Goal: Task Accomplishment & Management: Complete application form

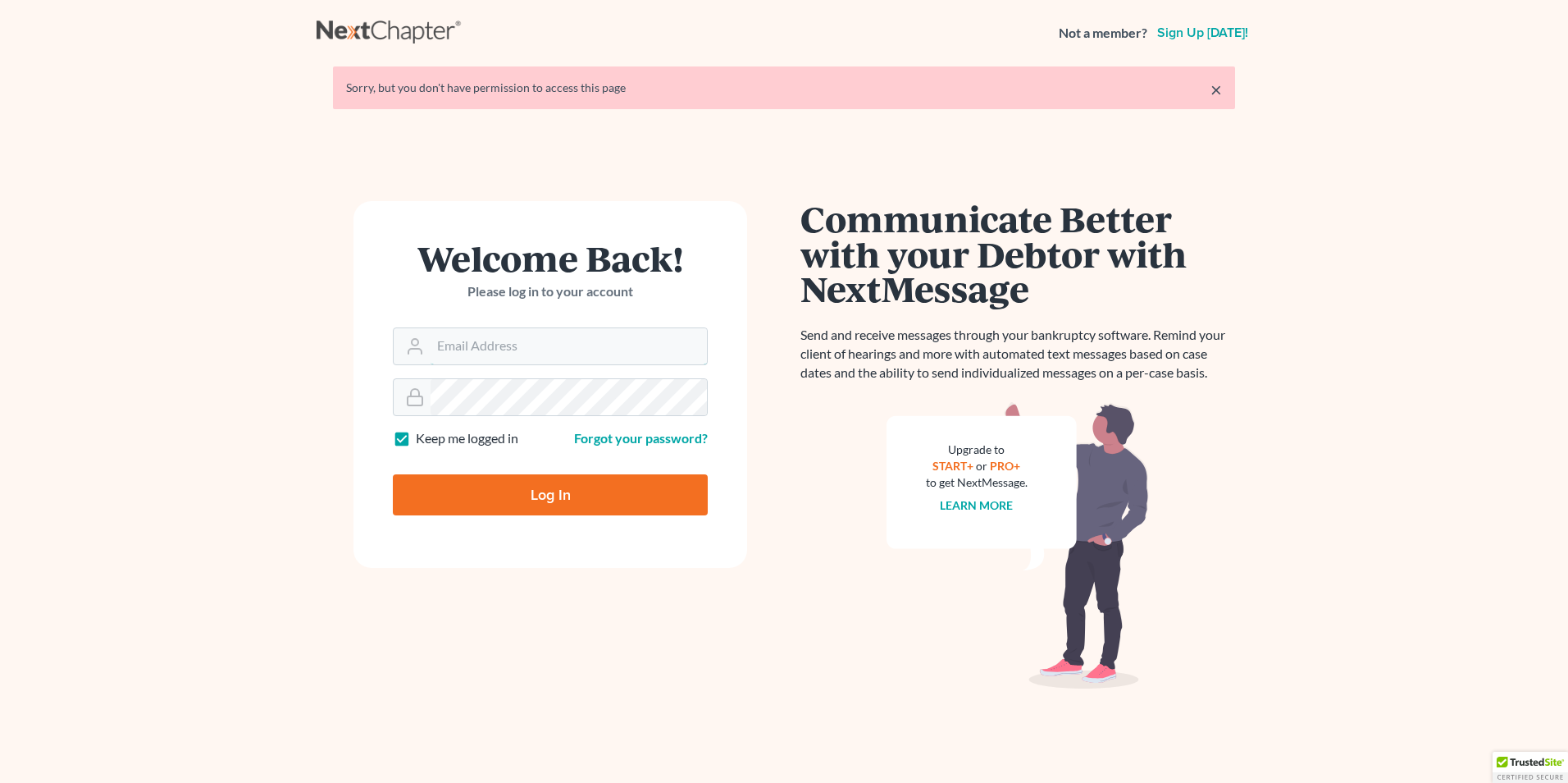
type input "[PERSON_NAME][EMAIL_ADDRESS][DOMAIN_NAME]"
click at [590, 493] on input "Log In" at bounding box center [550, 495] width 315 height 41
type input "Thinking..."
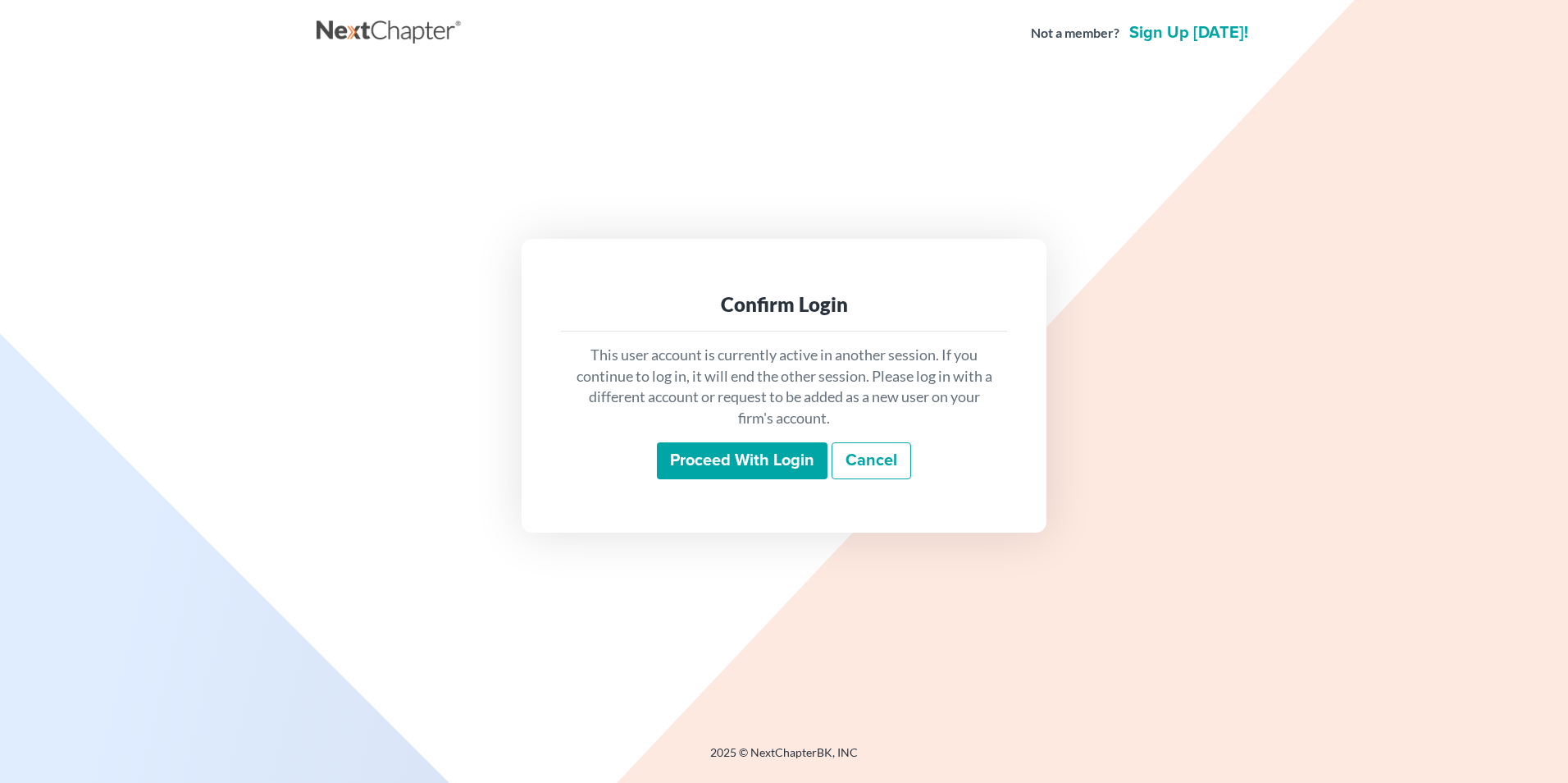
click at [772, 467] on input "Proceed with login" at bounding box center [742, 461] width 171 height 38
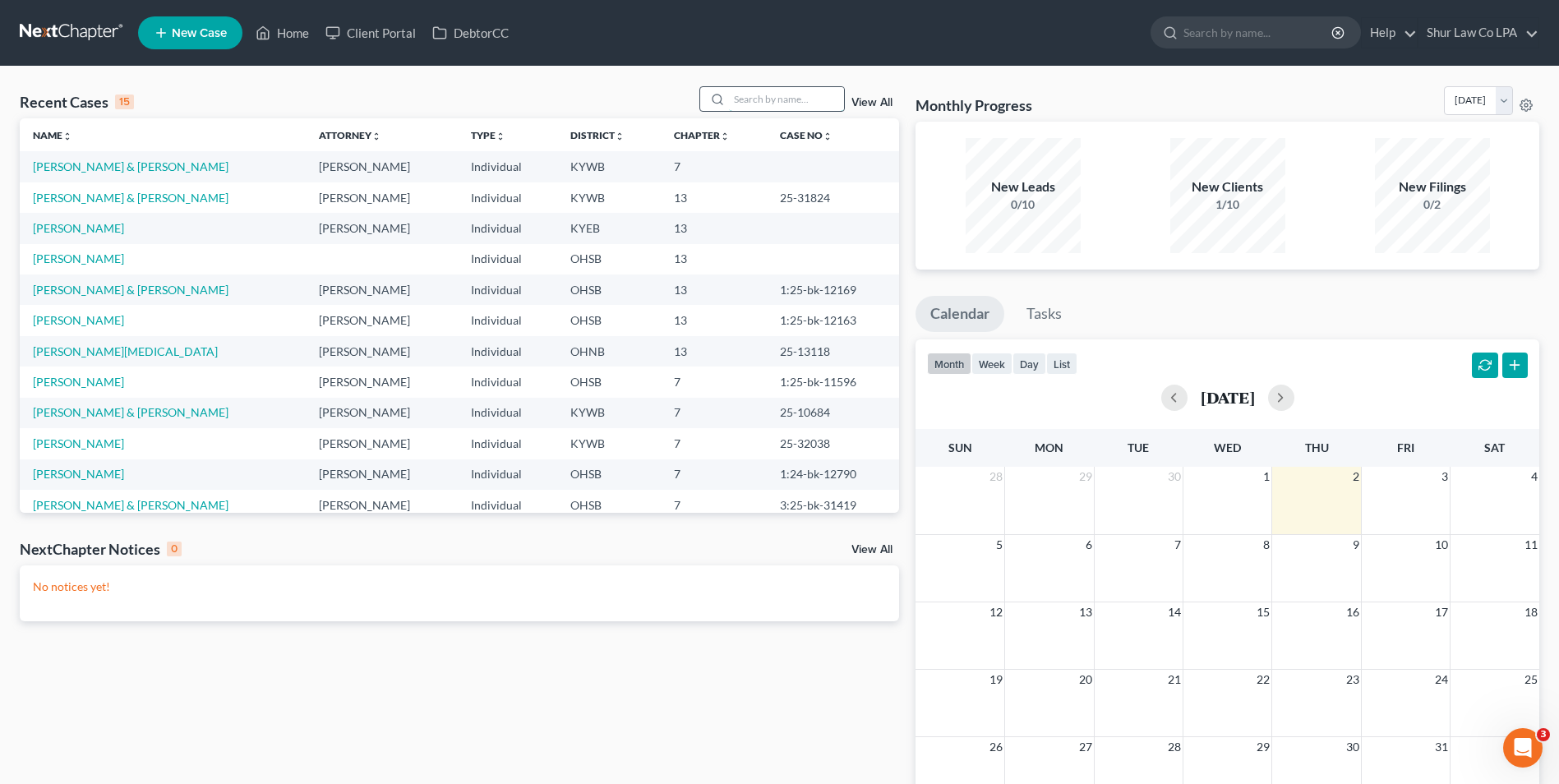
click at [759, 95] on input "search" at bounding box center [786, 99] width 115 height 24
type input "[PERSON_NAME]"
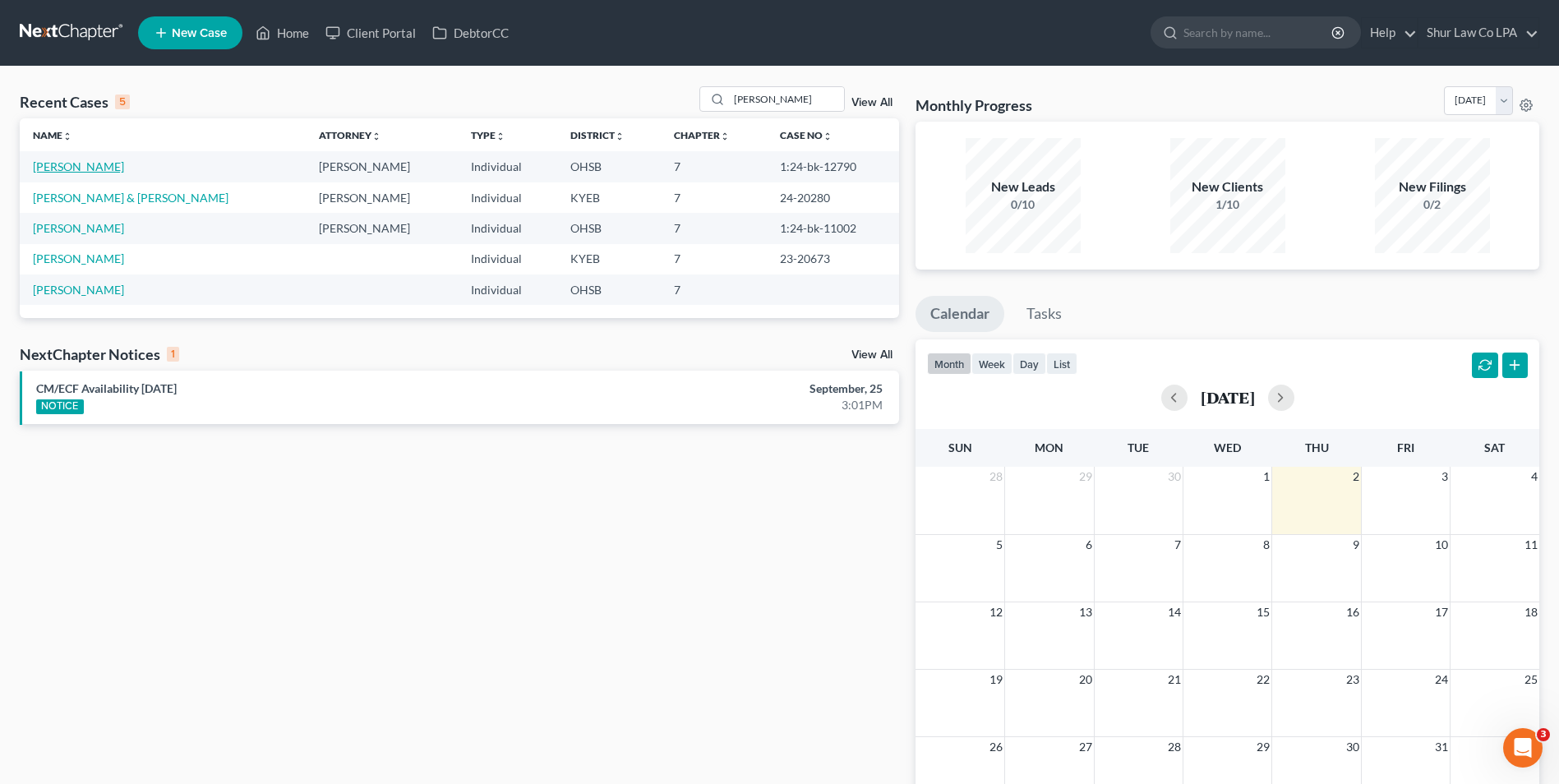
click at [76, 162] on link "[PERSON_NAME]" at bounding box center [79, 166] width 91 height 14
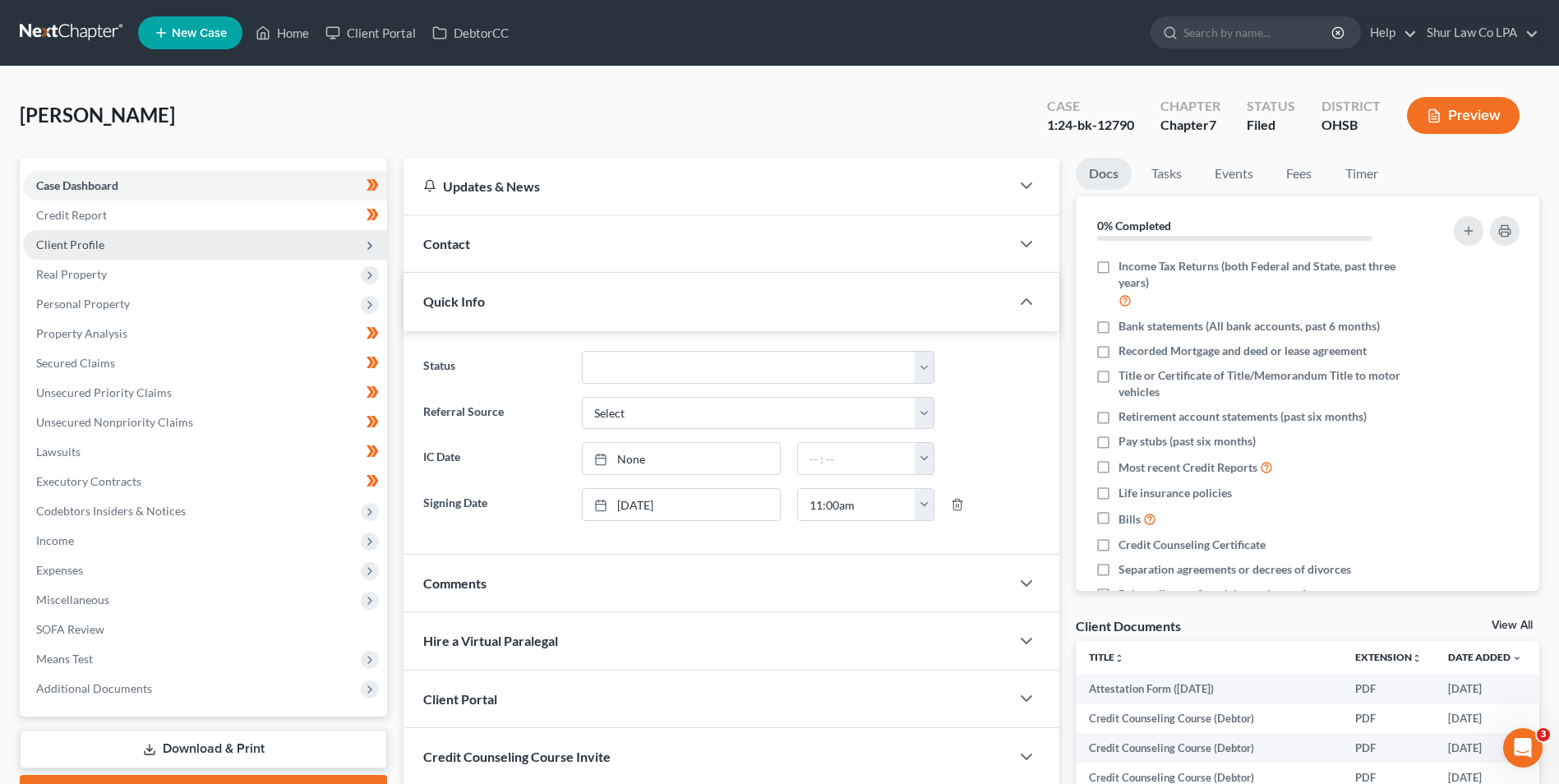
click at [94, 238] on span "Client Profile" at bounding box center [70, 244] width 68 height 14
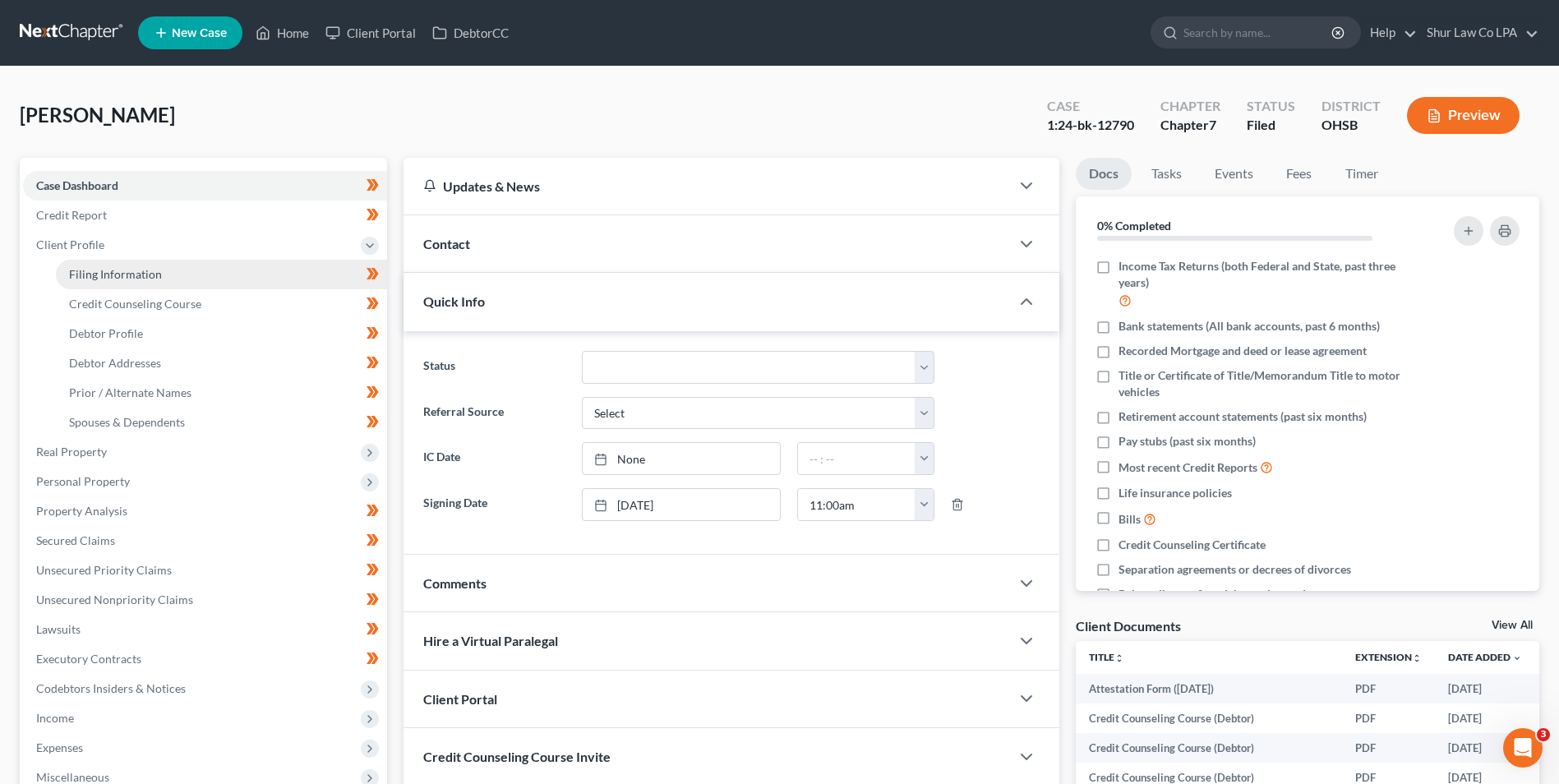
click at [103, 265] on link "Filing Information" at bounding box center [221, 274] width 331 height 29
select select "1"
select select "0"
select select "36"
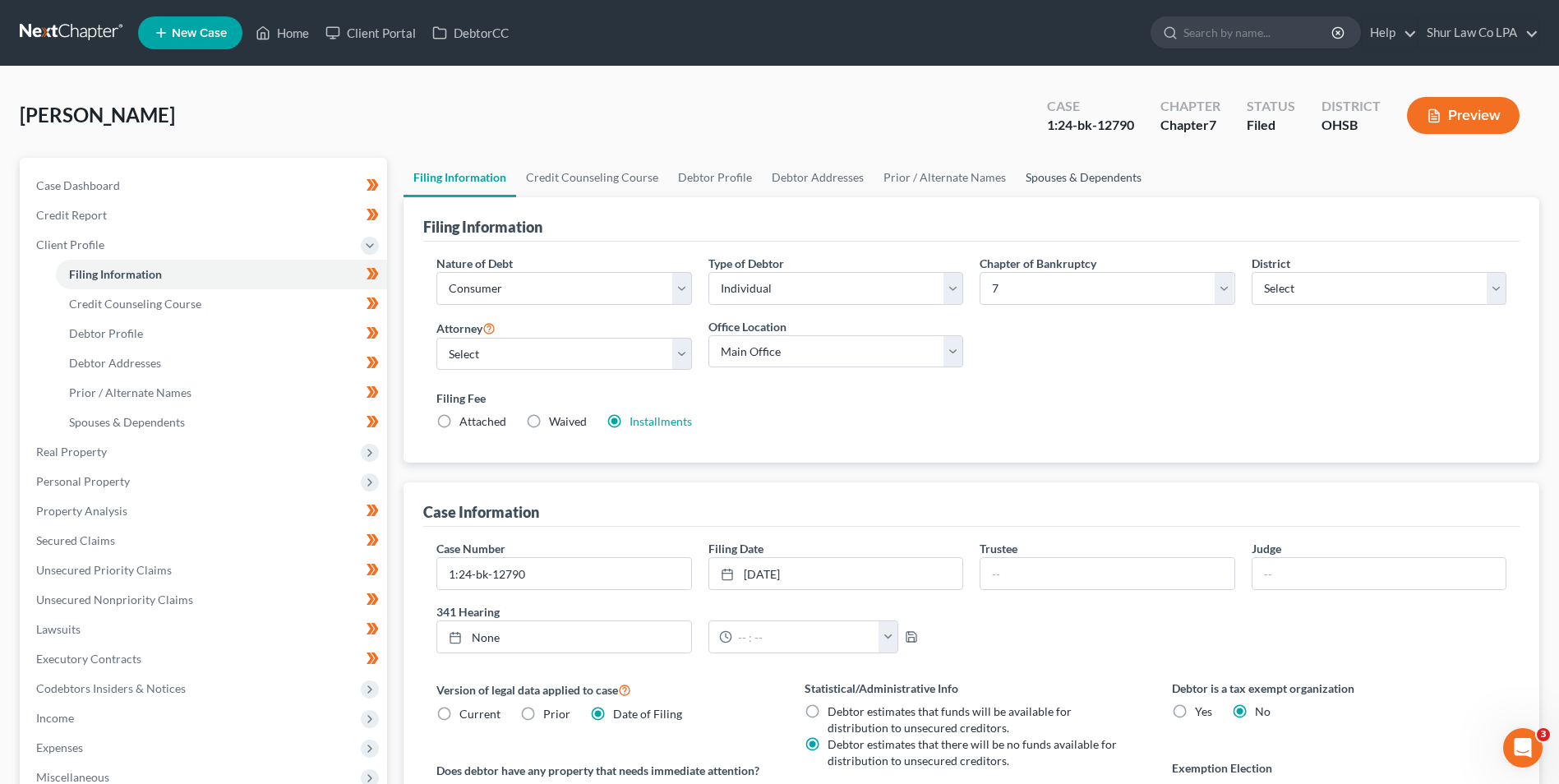
click at [1094, 183] on link "Spouses & Dependents" at bounding box center [1084, 177] width 136 height 40
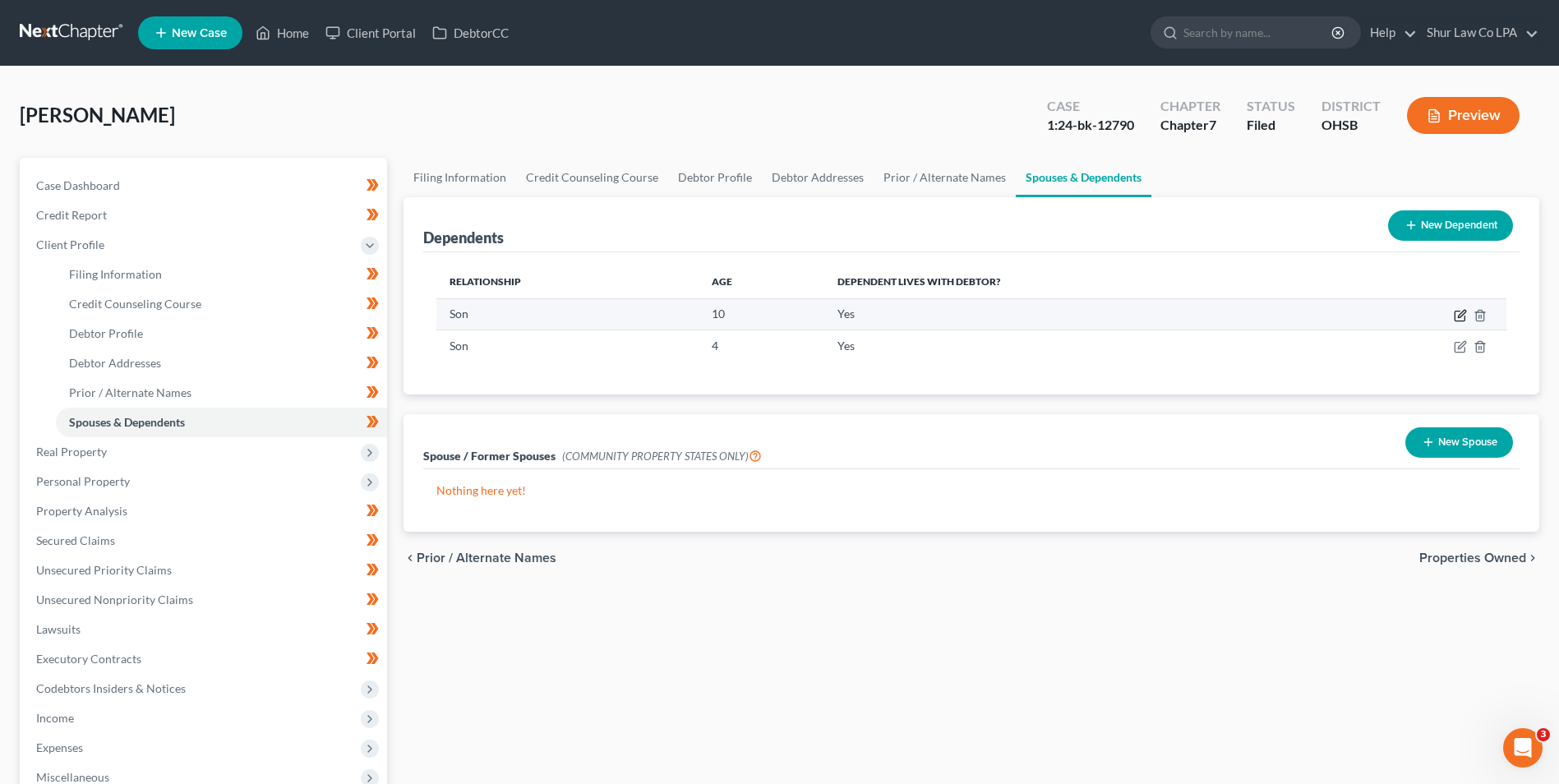
click at [1456, 312] on icon "button" at bounding box center [1461, 316] width 14 height 14
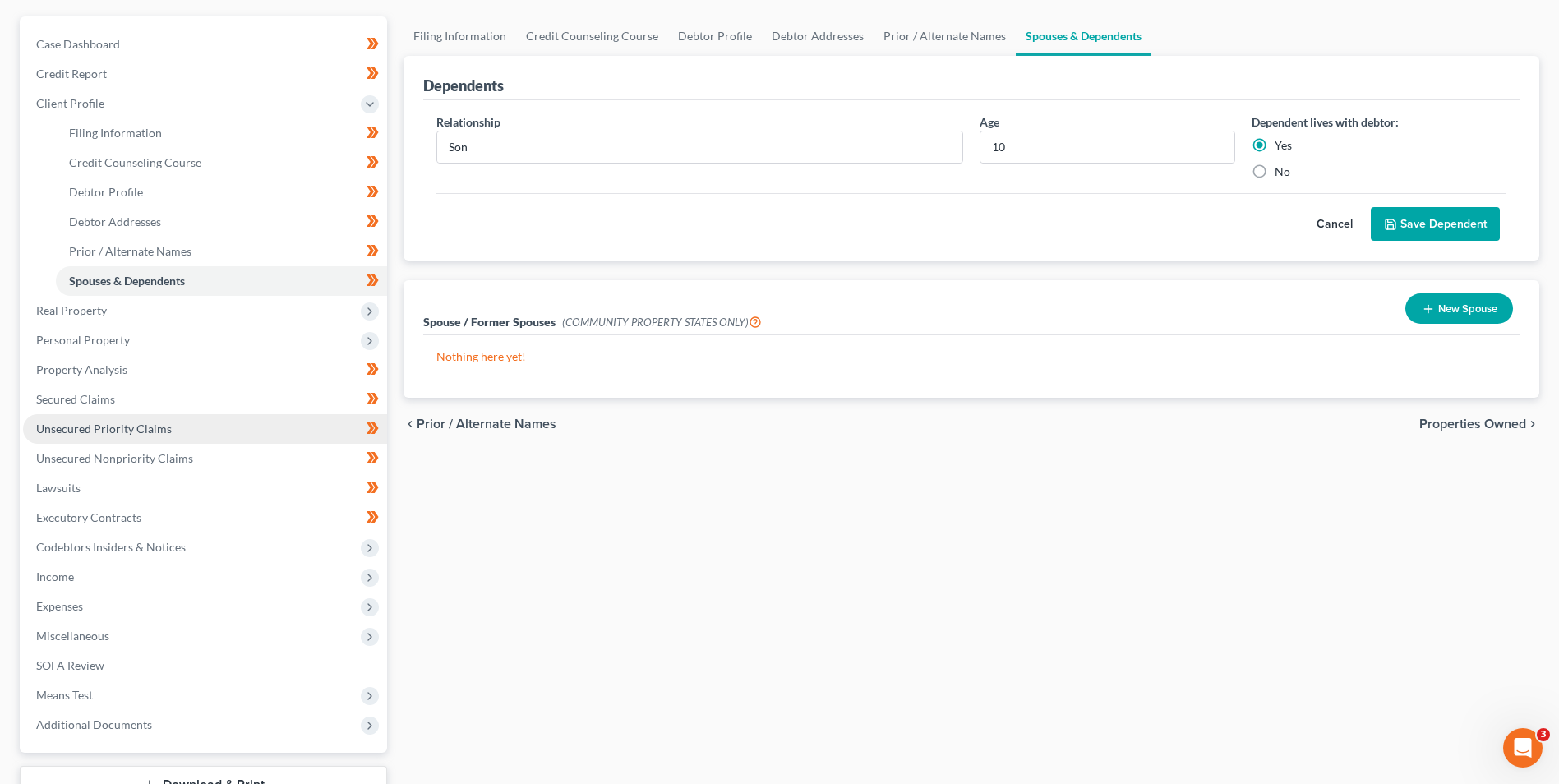
scroll to position [164, 0]
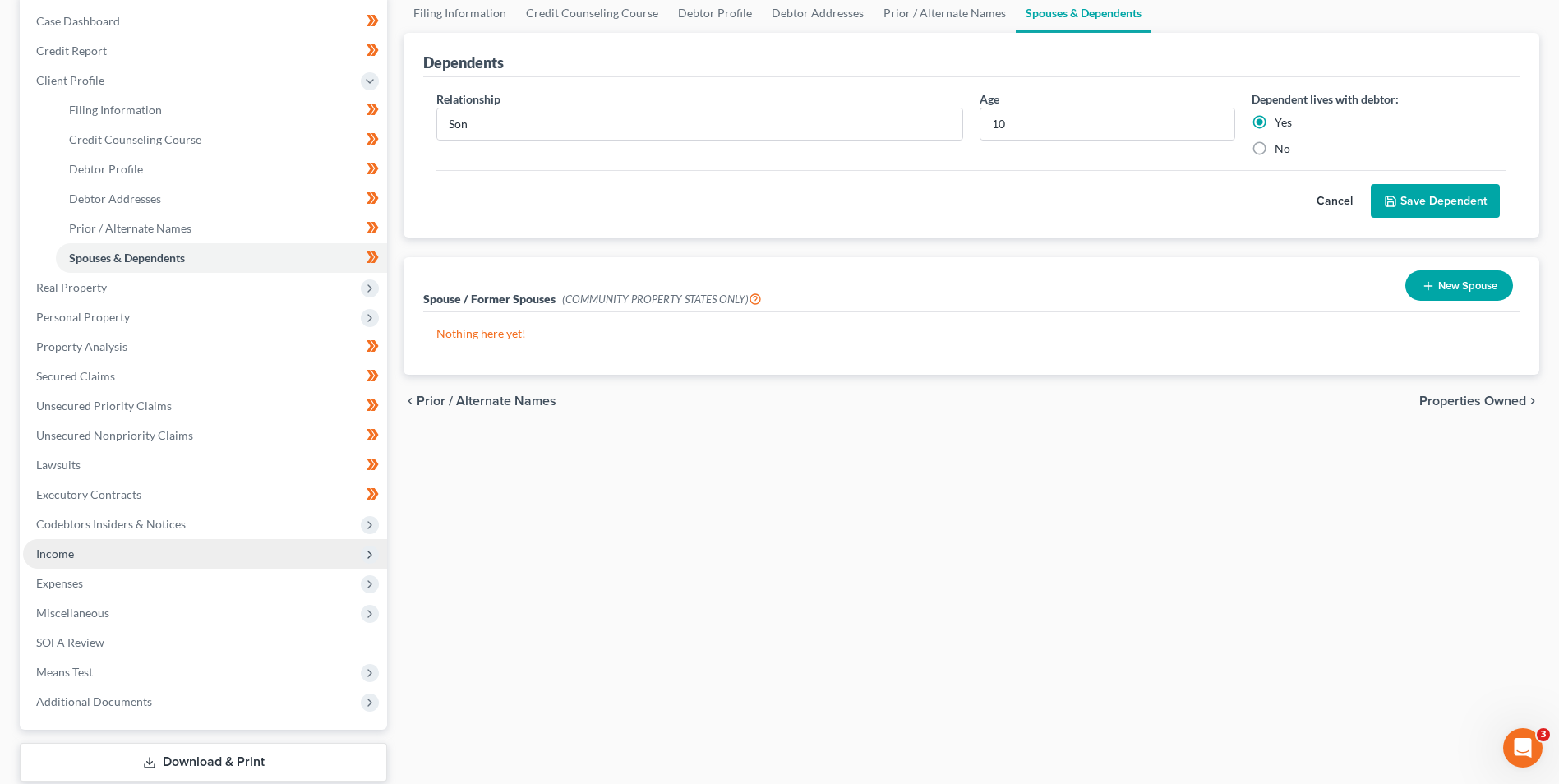
click at [79, 545] on span "Income" at bounding box center [205, 554] width 364 height 29
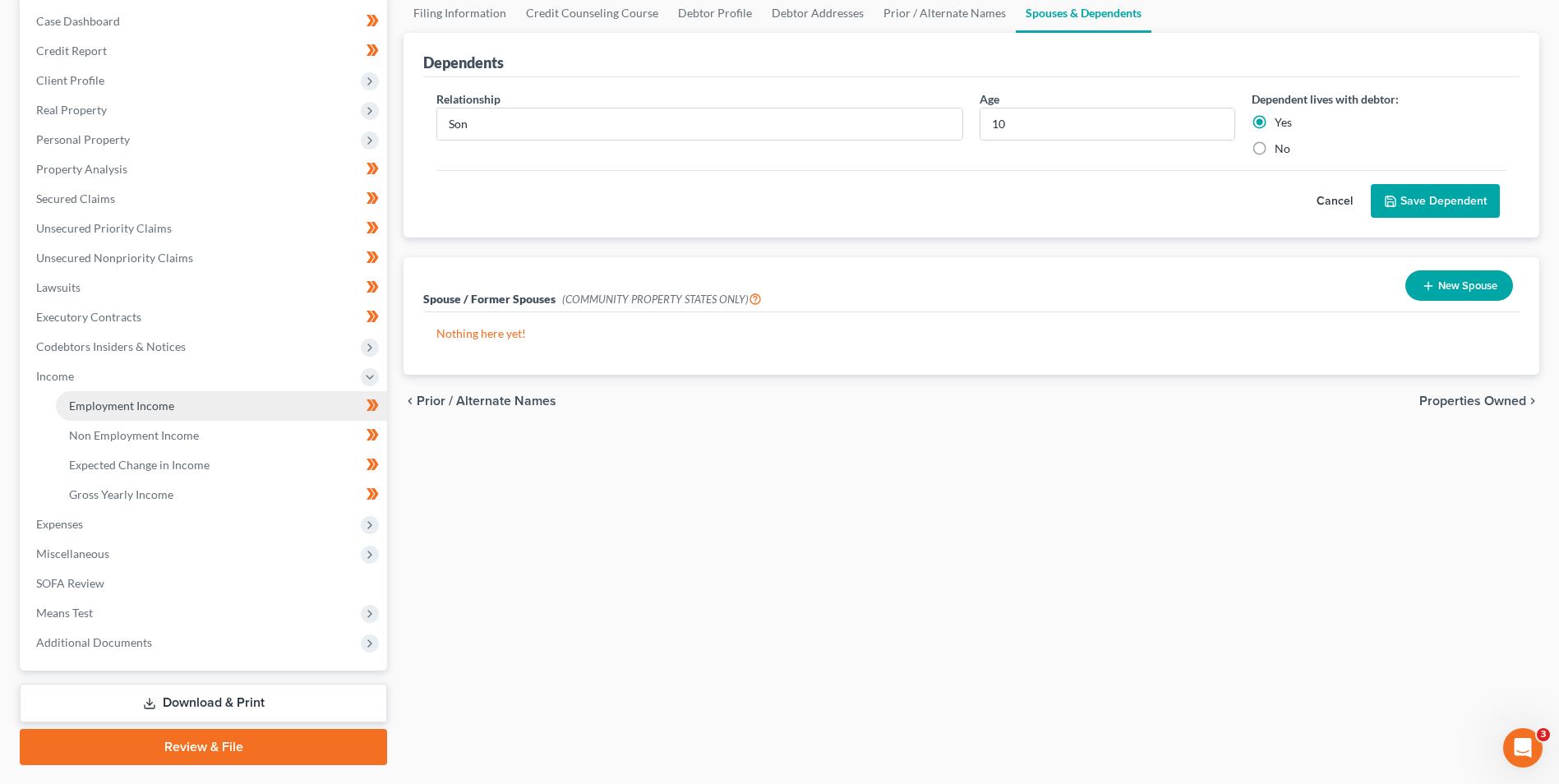
click at [146, 407] on span "Employment Income" at bounding box center [121, 405] width 105 height 14
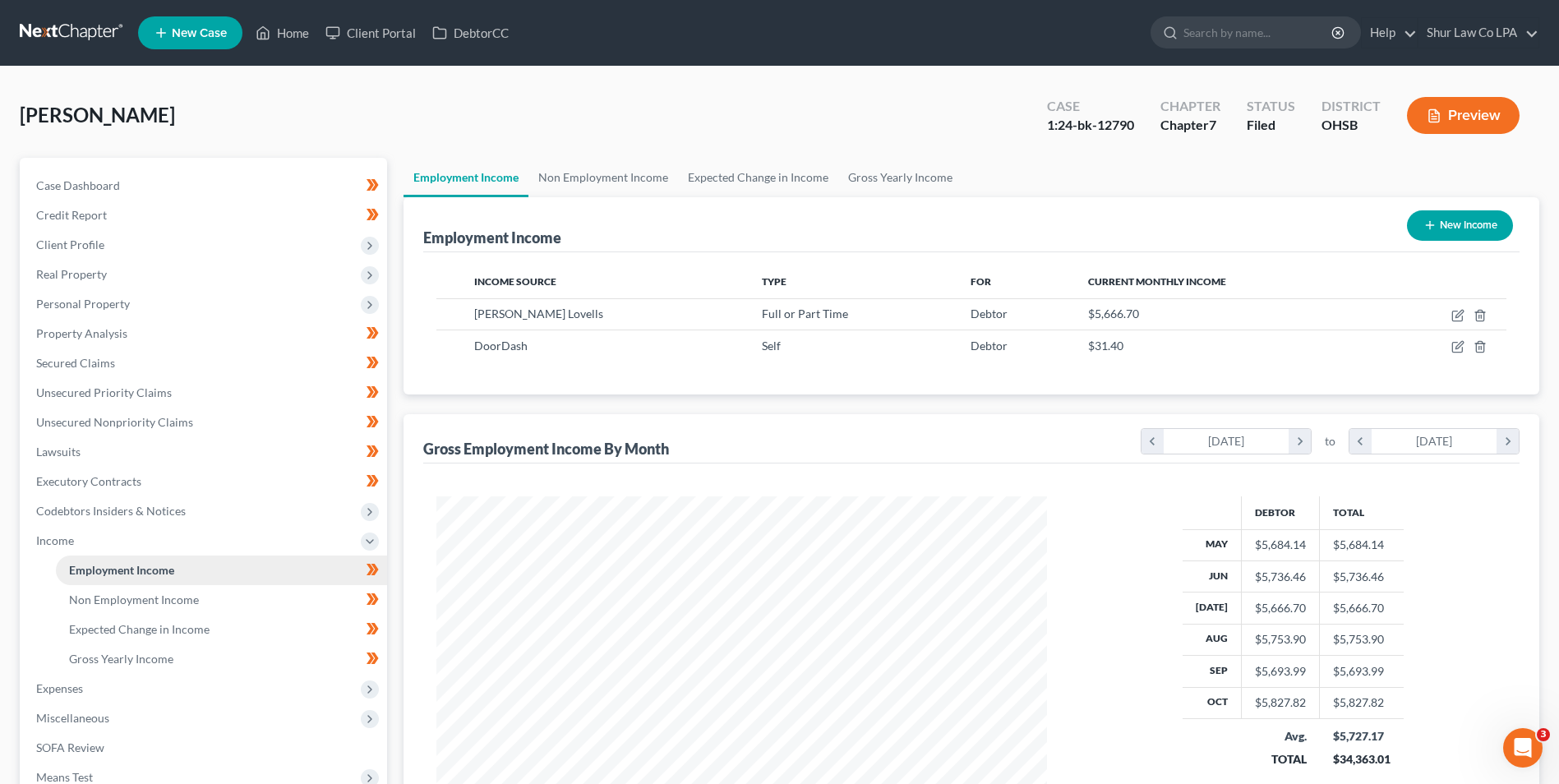
scroll to position [305, 642]
click at [1016, 117] on div "[PERSON_NAME] Upgraded Case 1:24-bk-12790 Chapter Chapter 7 Status [GEOGRAPHIC_…" at bounding box center [779, 122] width 1519 height 72
click at [629, 173] on link "Non Employment Income" at bounding box center [604, 177] width 150 height 40
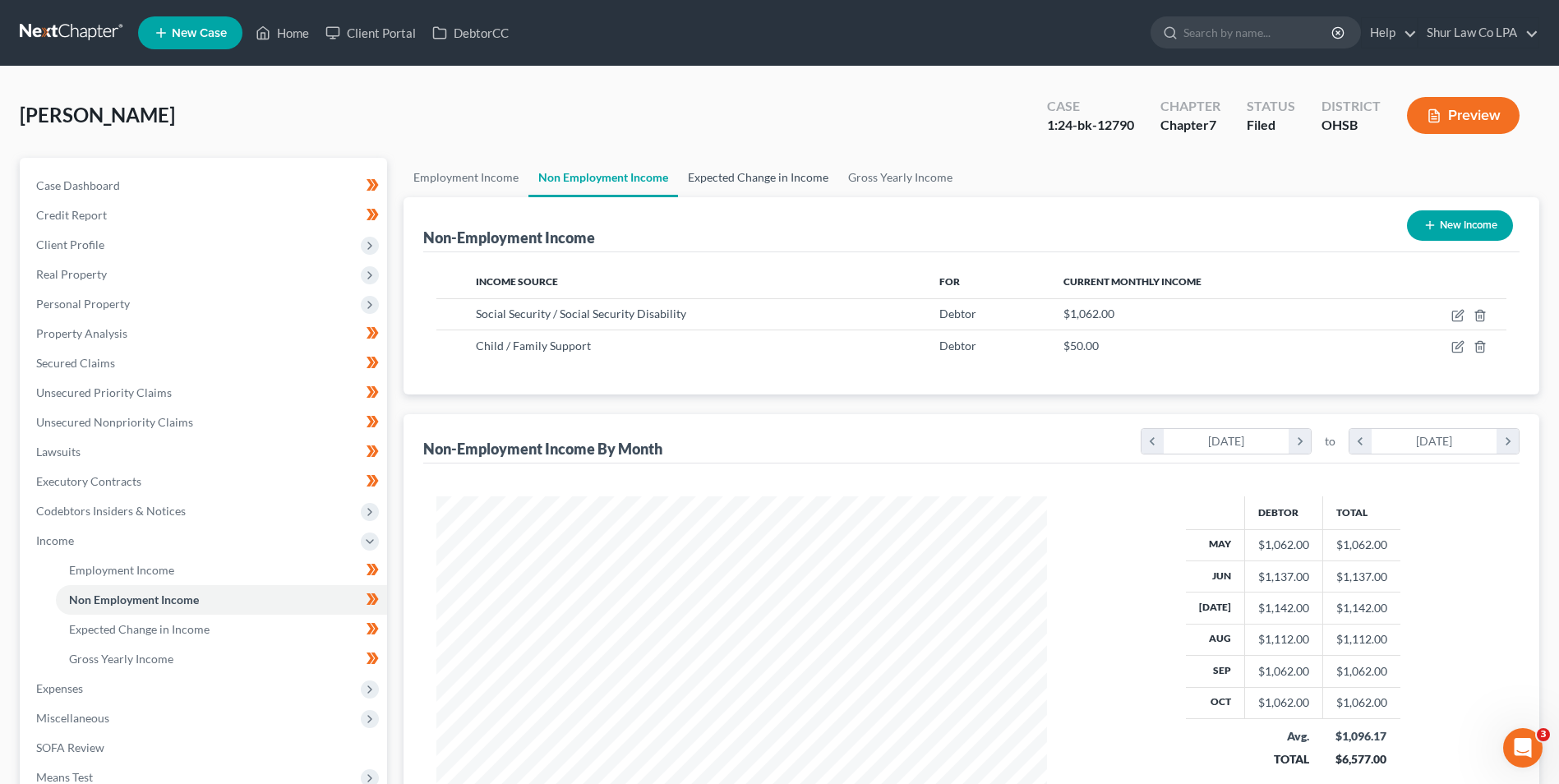
scroll to position [305, 642]
click at [46, 686] on span "Expenses" at bounding box center [59, 688] width 47 height 14
click at [102, 598] on link "Home" at bounding box center [221, 599] width 331 height 29
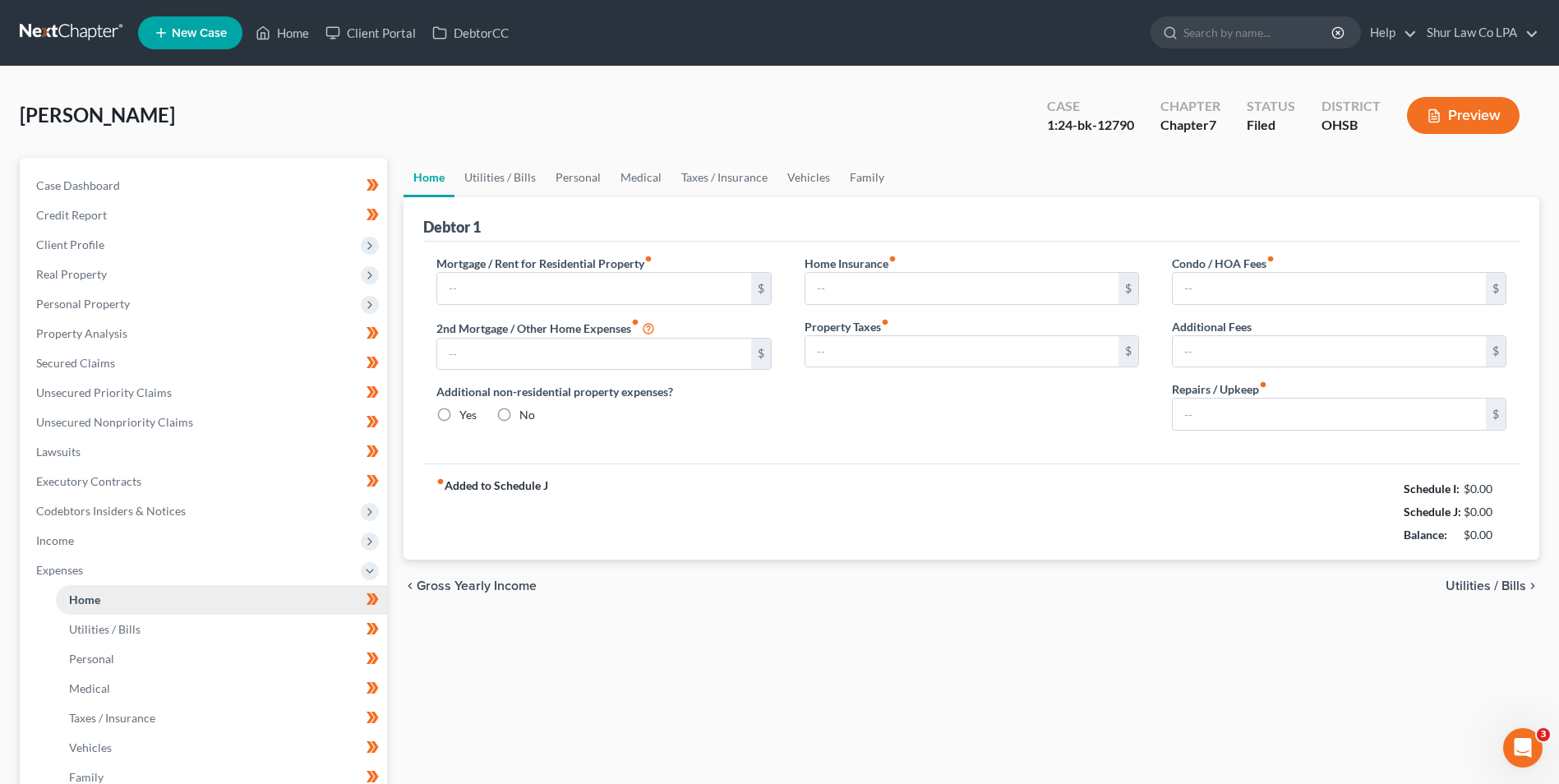
type input "1,215.00"
type input "479.97"
radio input "true"
type input "37.50"
type input "60.00"
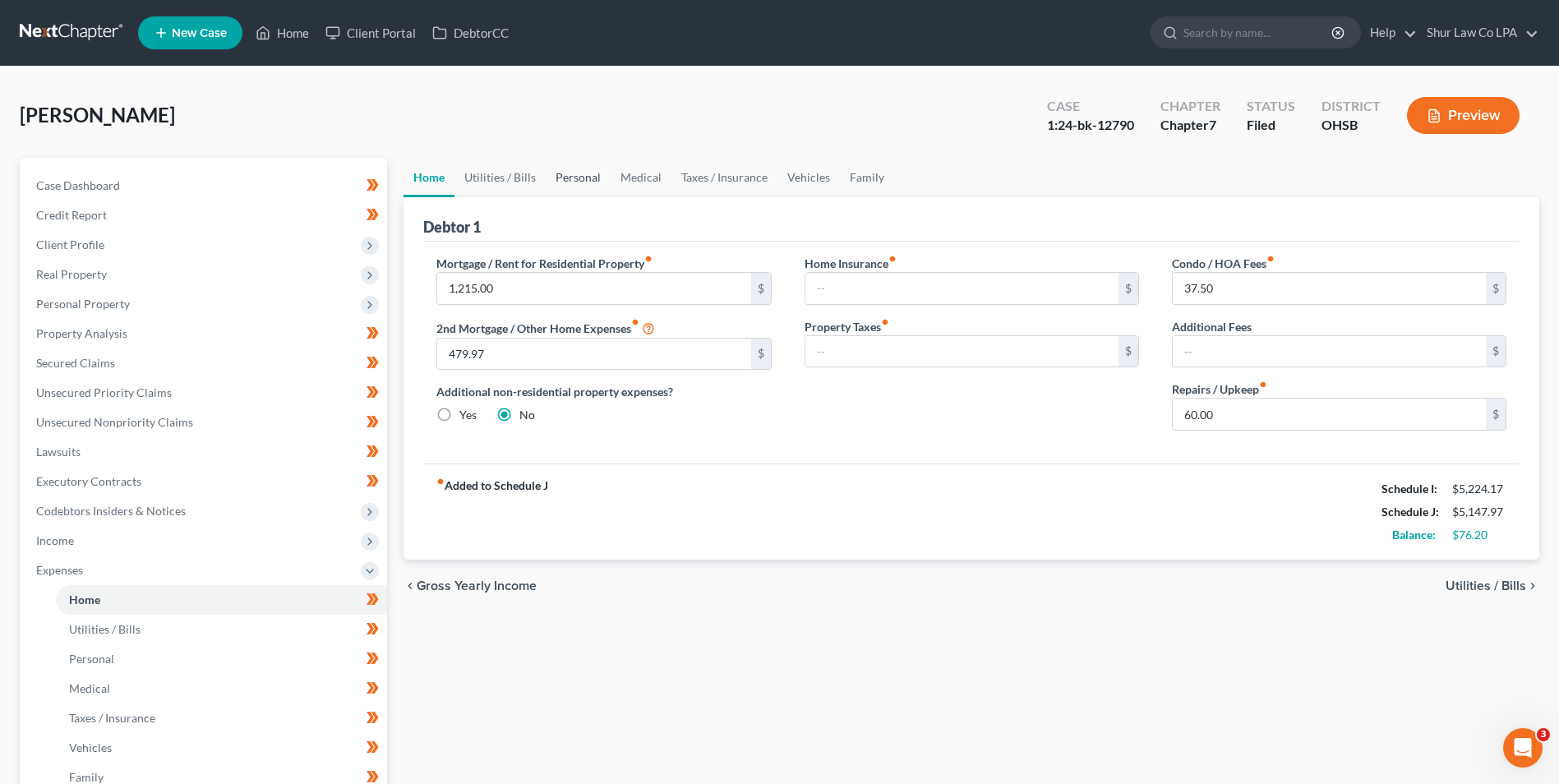
click at [562, 177] on link "Personal" at bounding box center [577, 177] width 65 height 40
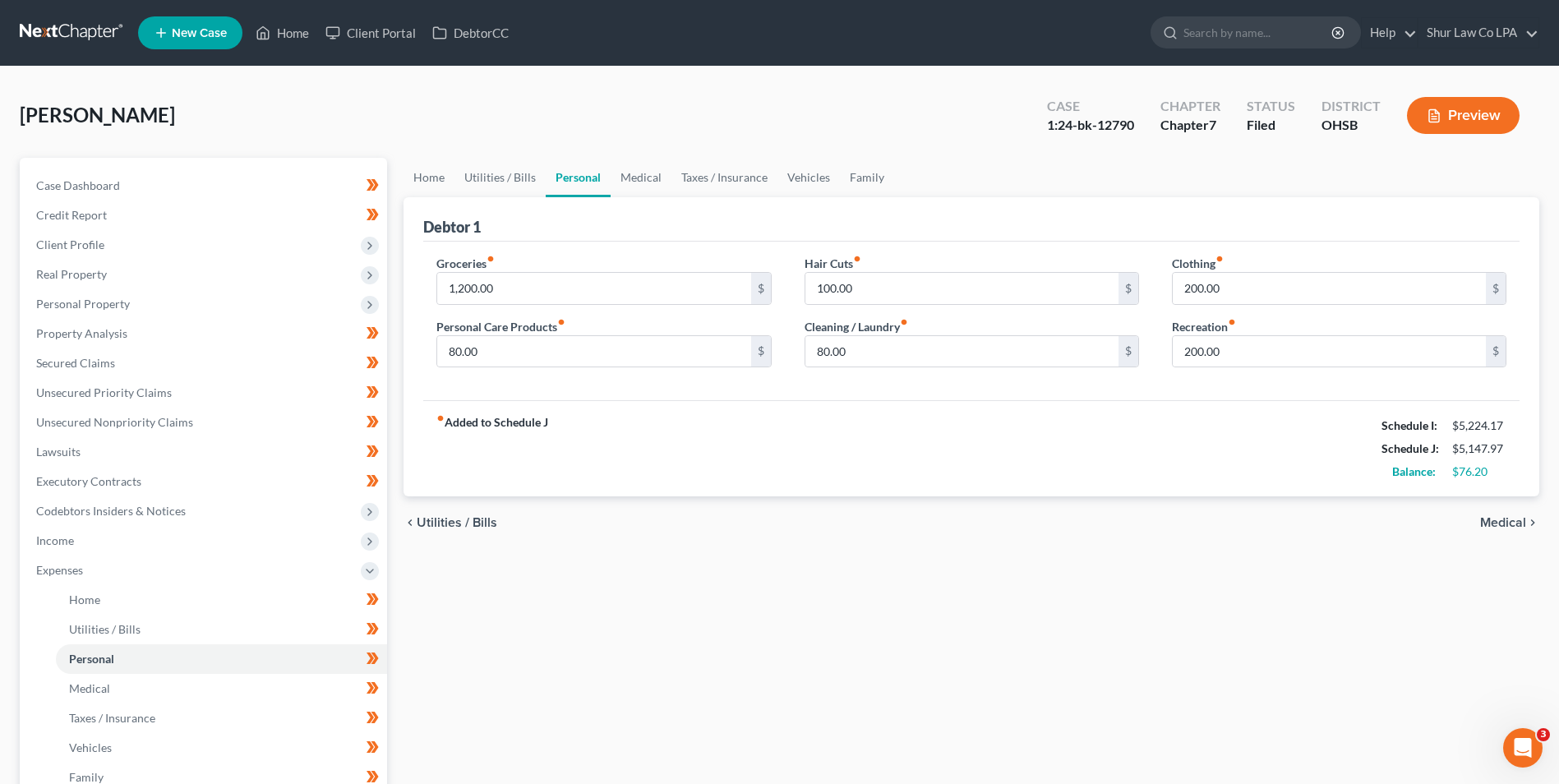
click at [1484, 114] on button "Preview" at bounding box center [1463, 116] width 113 height 37
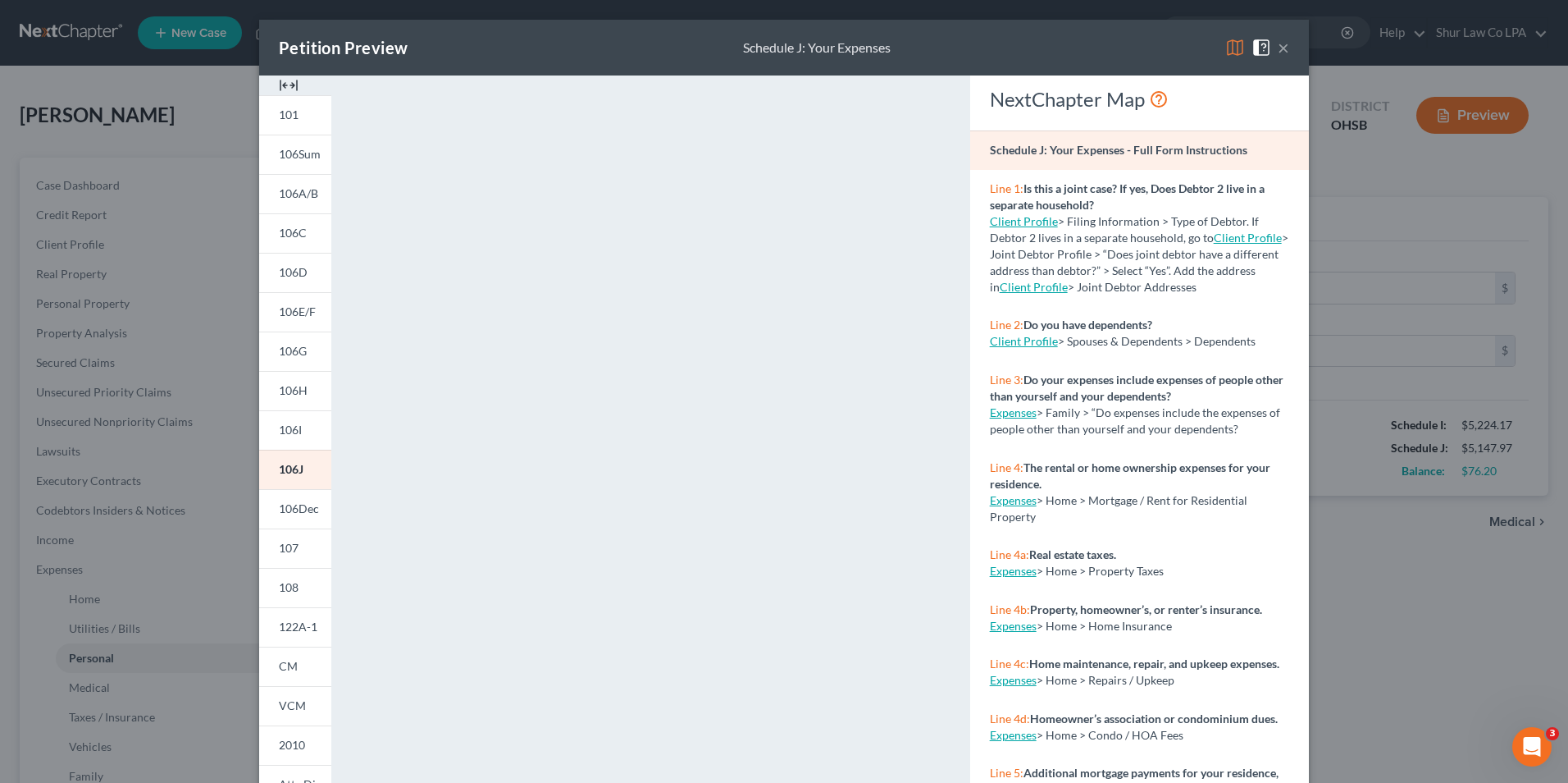
click at [287, 84] on img at bounding box center [288, 85] width 19 height 19
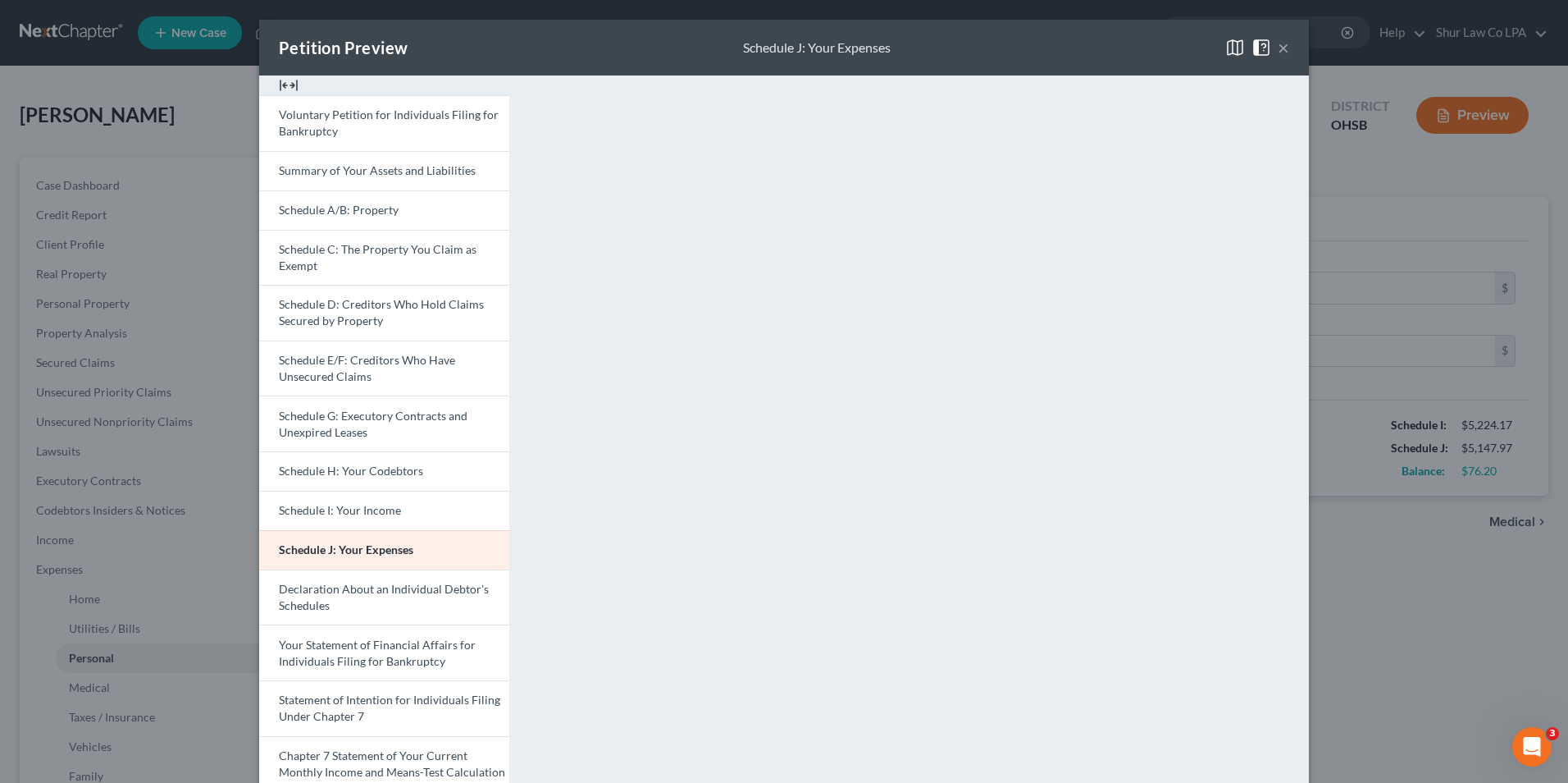
click at [1278, 49] on button "×" at bounding box center [1283, 48] width 12 height 19
